Goal: Task Accomplishment & Management: Manage account settings

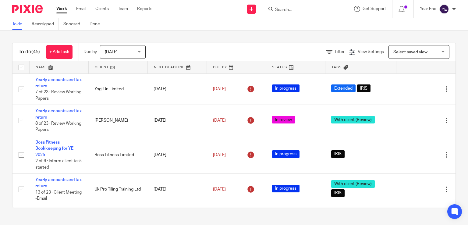
click at [140, 50] on div "[DATE] [DATE]" at bounding box center [123, 52] width 46 height 14
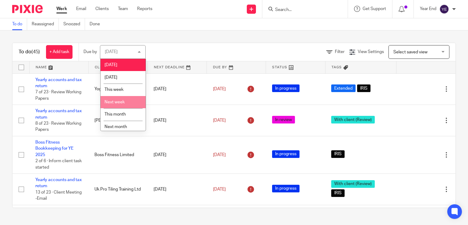
scroll to position [15, 0]
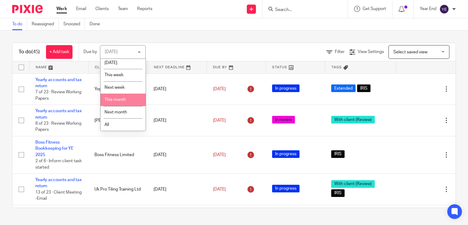
click at [121, 99] on span "This month" at bounding box center [115, 100] width 21 height 4
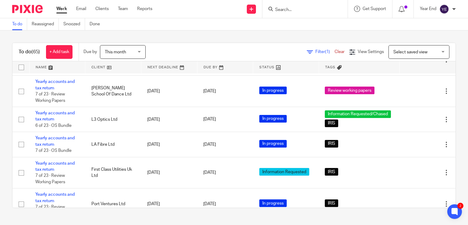
scroll to position [1239, 0]
